Goal: Task Accomplishment & Management: Use online tool/utility

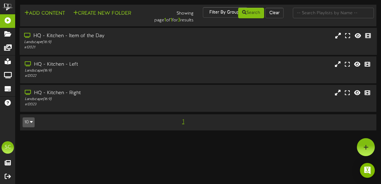
click at [157, 45] on div "Landscape ( 16:9 )" at bounding box center [93, 42] width 139 height 5
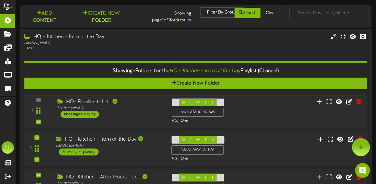
click at [269, 142] on div "2 ( 16:9" at bounding box center [196, 148] width 347 height 25
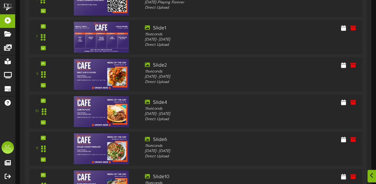
scroll to position [219, 0]
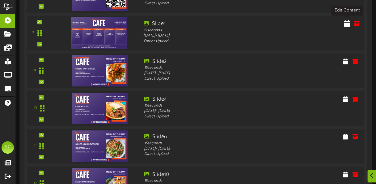
click at [348, 22] on icon at bounding box center [347, 23] width 6 height 7
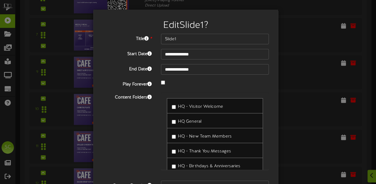
click at [169, 135] on div "HQ - New Team Members" at bounding box center [215, 135] width 96 height 15
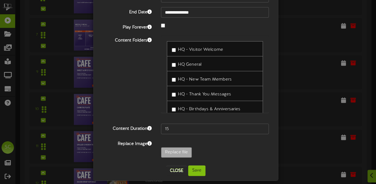
scroll to position [62, 0]
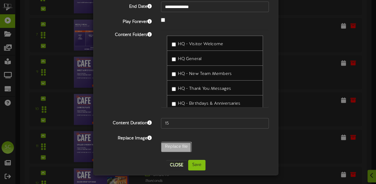
type input "**********"
click at [195, 166] on button "Save" at bounding box center [196, 165] width 17 height 11
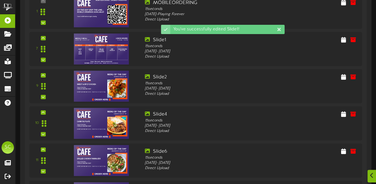
scroll to position [219, 0]
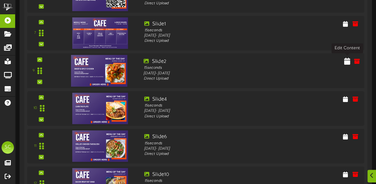
click at [346, 62] on icon at bounding box center [347, 61] width 6 height 7
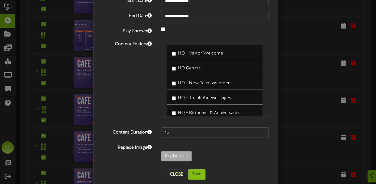
scroll to position [62, 0]
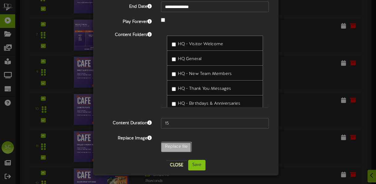
type input "**********"
click at [202, 162] on button "Save" at bounding box center [196, 165] width 17 height 11
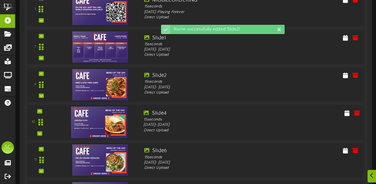
scroll to position [219, 0]
